Goal: Task Accomplishment & Management: Manage account settings

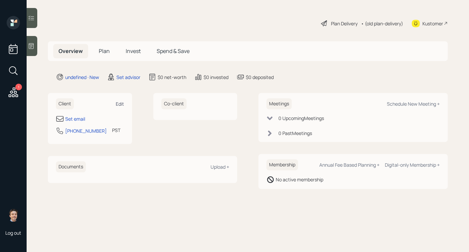
click at [123, 106] on div "Edit" at bounding box center [120, 104] width 8 height 6
select select "America/Los_Angeles"
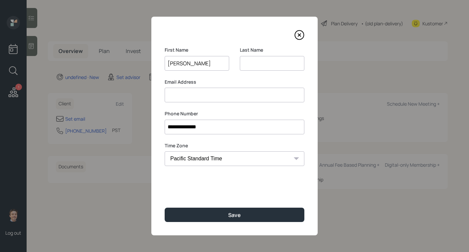
type input "[PERSON_NAME]"
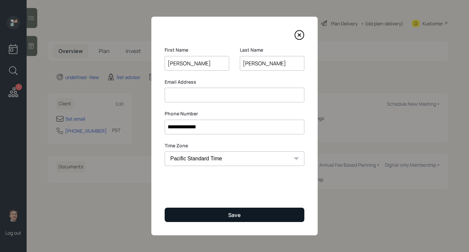
type input "[PERSON_NAME]"
click at [231, 216] on div "Save" at bounding box center [234, 214] width 13 height 7
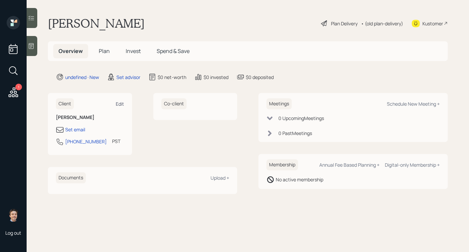
click at [122, 102] on div "Edit" at bounding box center [120, 104] width 8 height 6
select select "America/Los_Angeles"
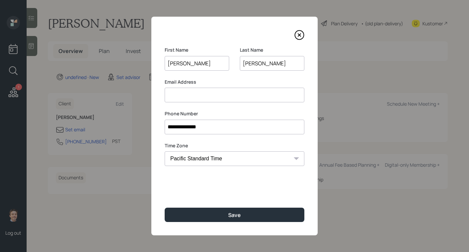
click at [202, 98] on input at bounding box center [235, 95] width 140 height 15
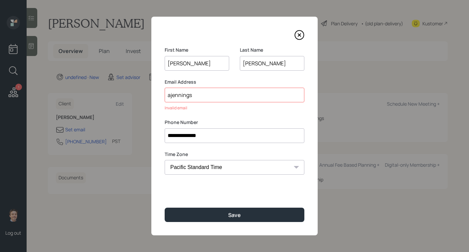
click at [249, 97] on input "ajennings" at bounding box center [235, 95] width 140 height 15
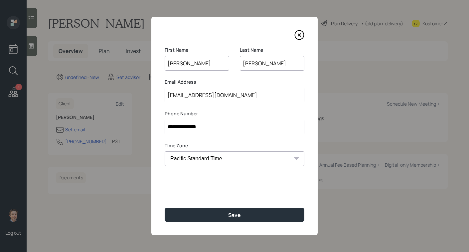
type input "[EMAIL_ADDRESS][DOMAIN_NAME]"
click at [250, 104] on div "**********" at bounding box center [234, 126] width 166 height 218
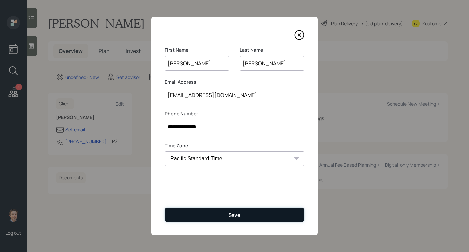
click at [230, 215] on div "Save" at bounding box center [234, 214] width 13 height 7
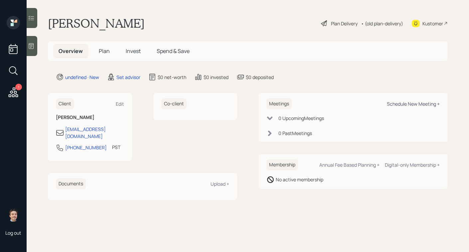
click at [411, 103] on div "Schedule New Meeting +" at bounding box center [413, 104] width 53 height 6
select select "round-[PERSON_NAME]"
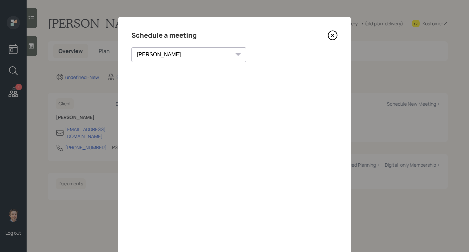
click at [336, 37] on icon at bounding box center [333, 35] width 10 height 10
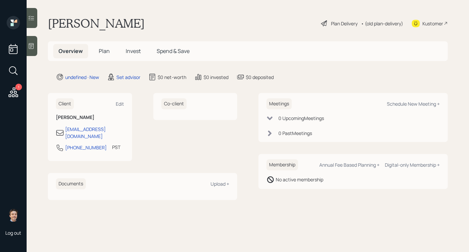
click at [35, 45] on div at bounding box center [32, 46] width 11 height 20
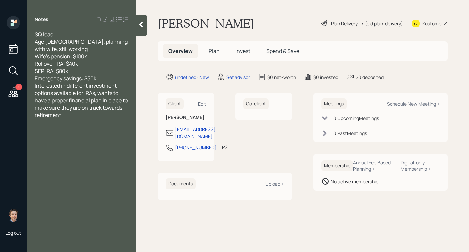
click at [106, 78] on div "Emergency savings: $50k" at bounding box center [82, 78] width 94 height 7
click at [143, 21] on div at bounding box center [142, 26] width 11 height 22
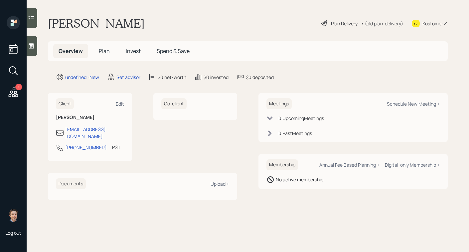
click at [30, 42] on div at bounding box center [32, 46] width 11 height 20
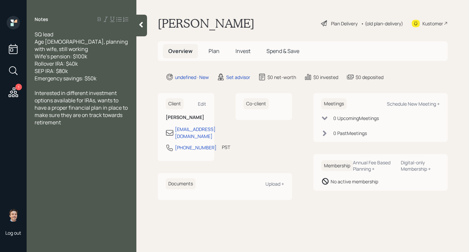
click at [144, 23] on icon at bounding box center [141, 24] width 7 height 7
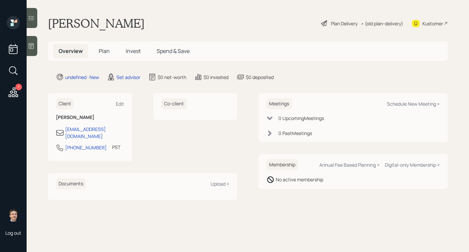
click at [35, 42] on div at bounding box center [32, 46] width 11 height 20
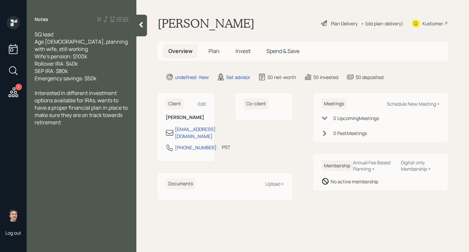
click at [145, 26] on div at bounding box center [142, 26] width 11 height 22
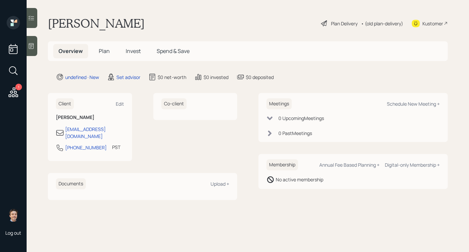
click at [33, 47] on icon at bounding box center [31, 46] width 7 height 7
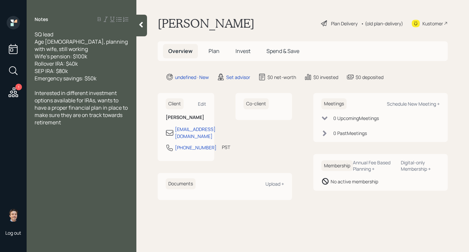
click at [139, 25] on icon at bounding box center [141, 24] width 7 height 7
